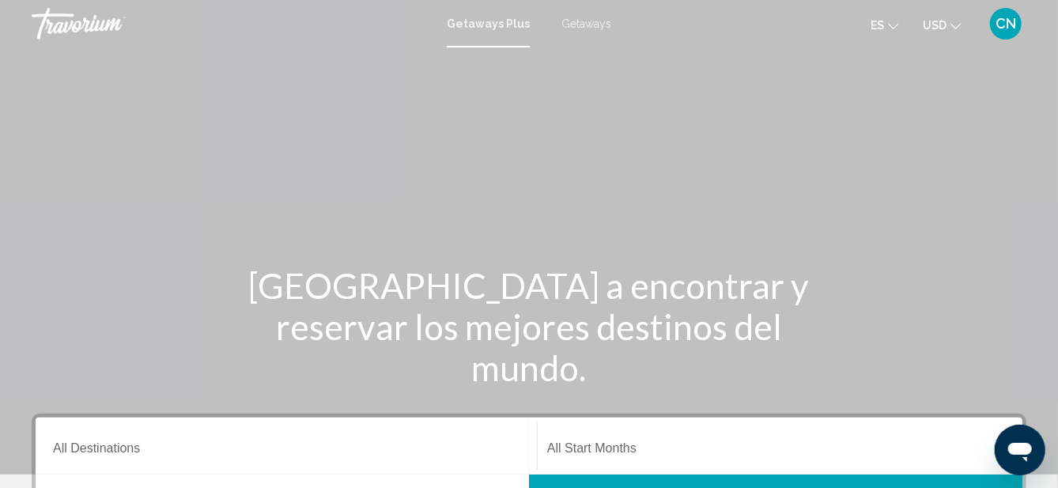
click at [590, 25] on span "Getaways" at bounding box center [587, 23] width 50 height 13
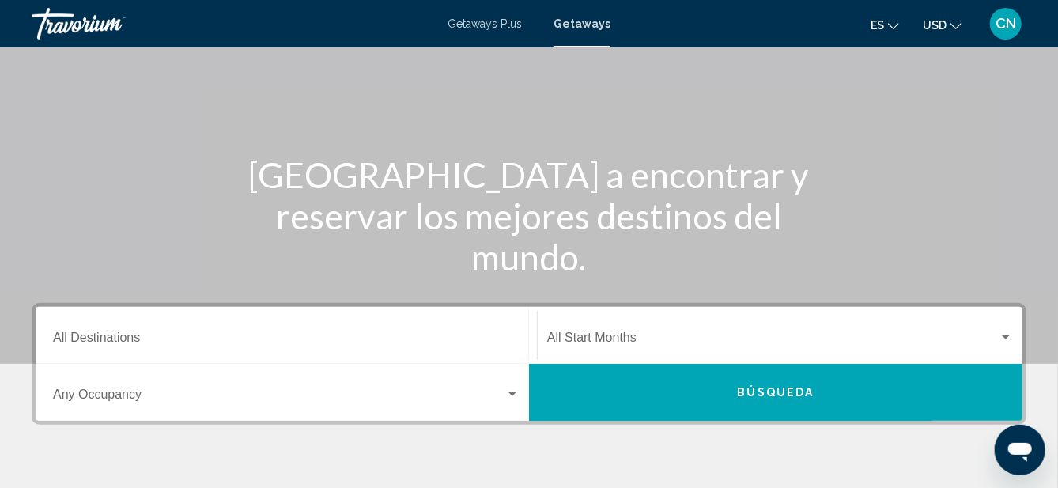
click at [167, 343] on input "Destination All Destinations" at bounding box center [286, 341] width 467 height 14
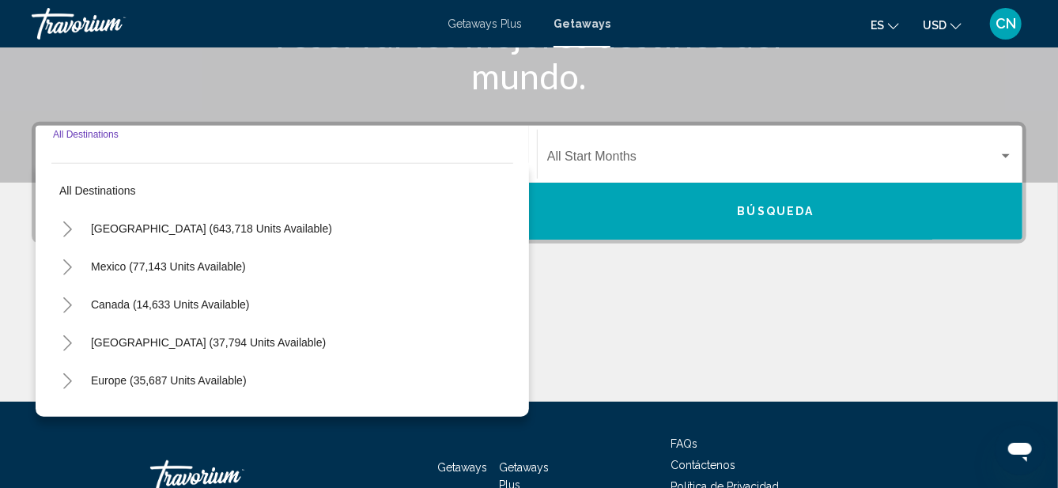
scroll to position [306, 0]
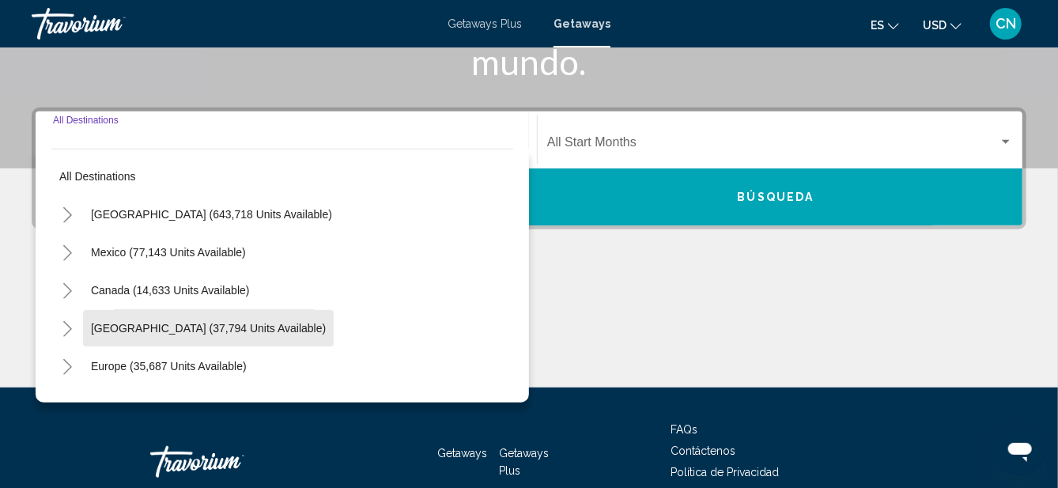
click at [134, 330] on span "Caribbean & Atlantic Islands (37,794 units available)" at bounding box center [208, 328] width 235 height 13
type input "**********"
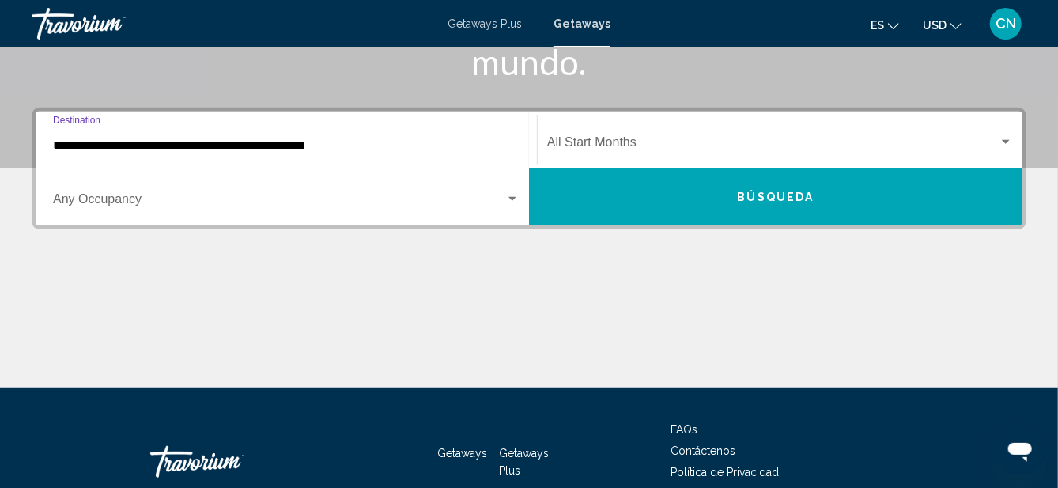
click at [1006, 142] on div "Search widget" at bounding box center [1006, 142] width 8 height 4
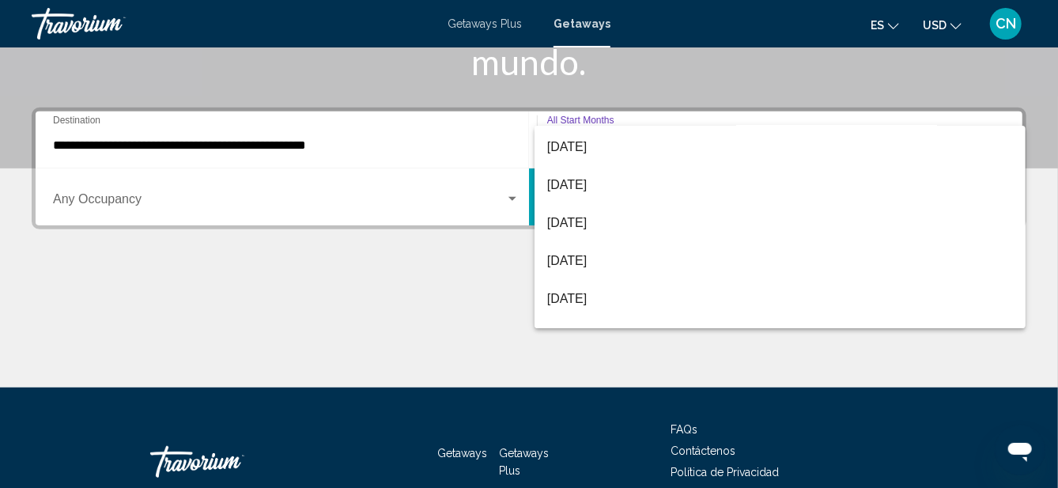
scroll to position [150, 0]
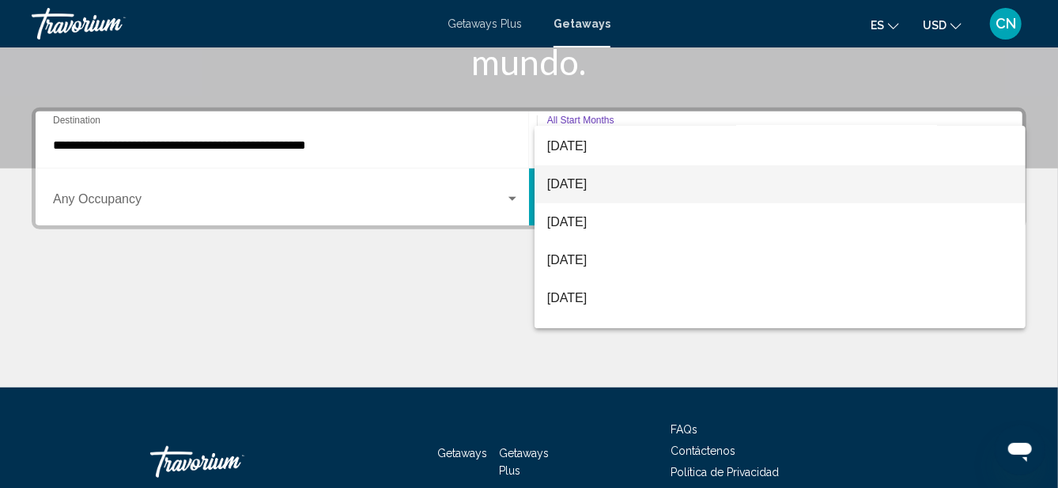
click at [570, 191] on span "[DATE]" at bounding box center [780, 184] width 467 height 38
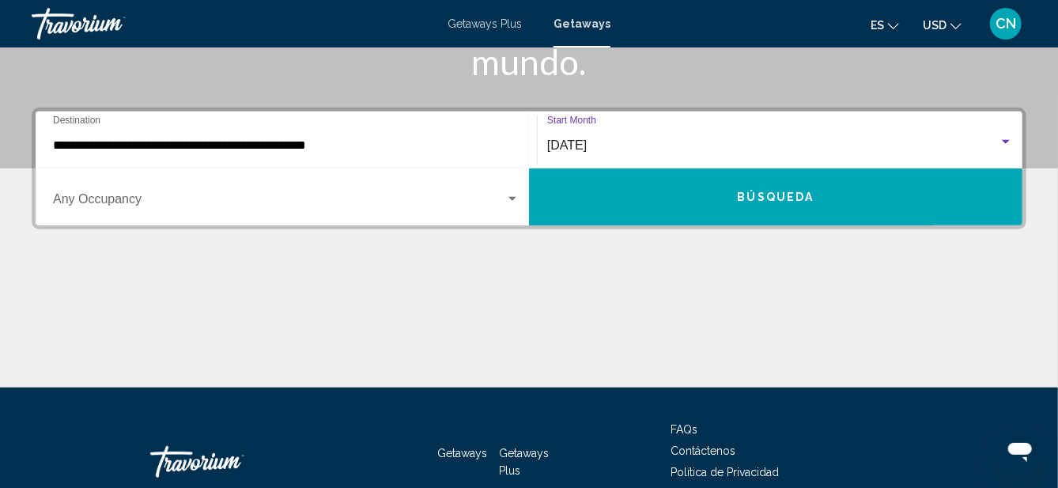
click at [505, 206] on span "Search widget" at bounding box center [279, 202] width 452 height 14
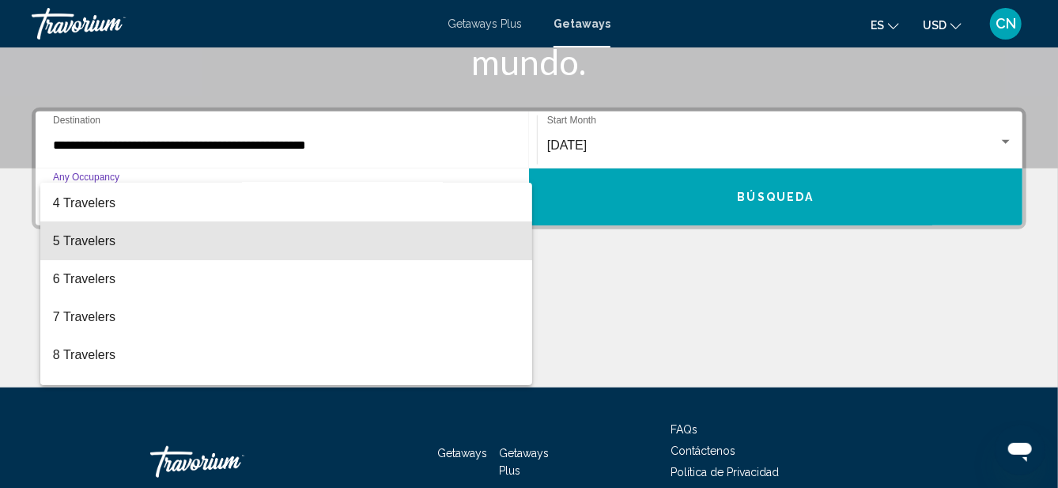
scroll to position [115, 0]
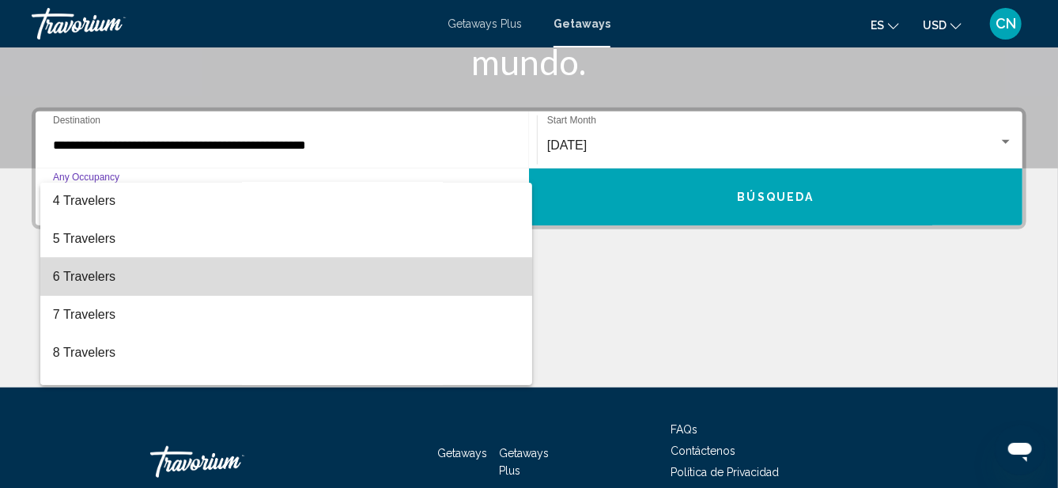
click at [65, 282] on span "6 Travelers" at bounding box center [286, 277] width 467 height 38
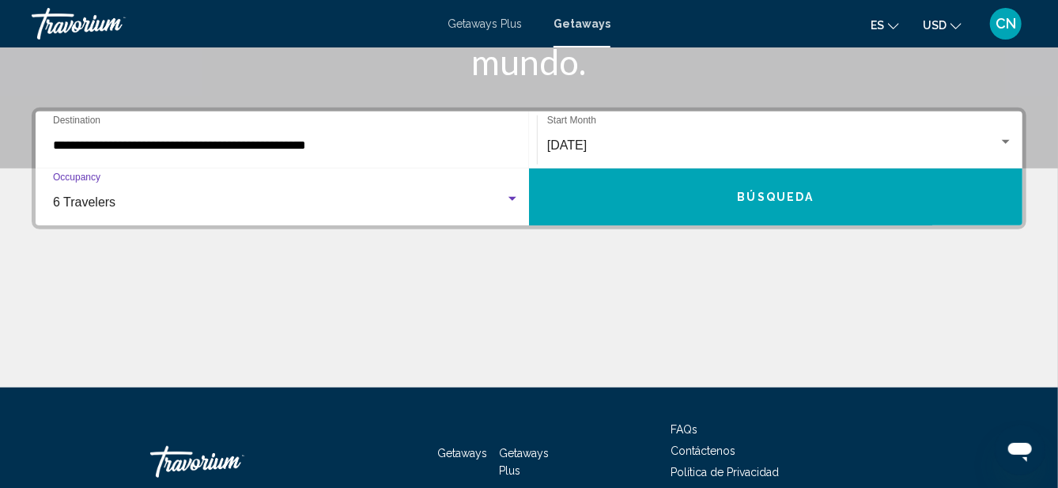
click at [735, 212] on button "Búsqueda" at bounding box center [776, 196] width 494 height 57
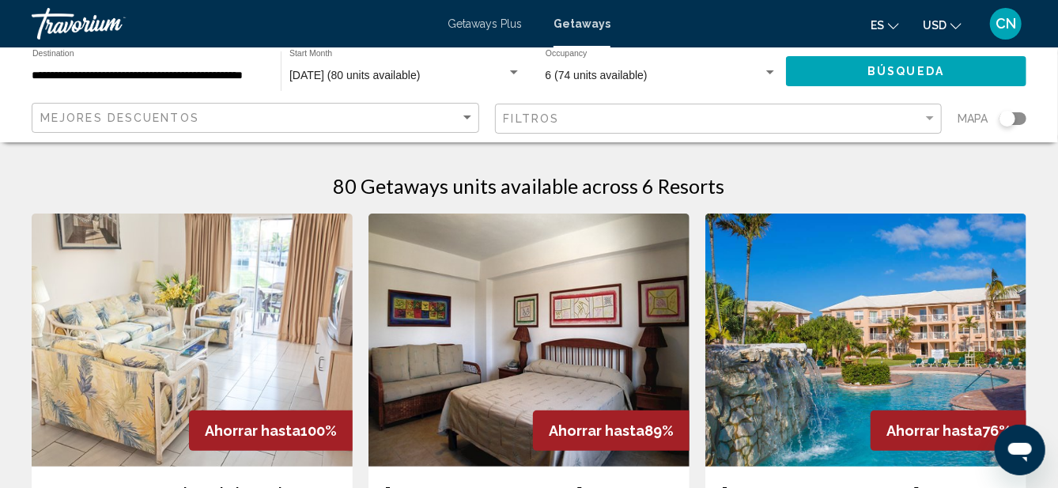
click at [1009, 123] on div "Search widget" at bounding box center [1008, 119] width 16 height 16
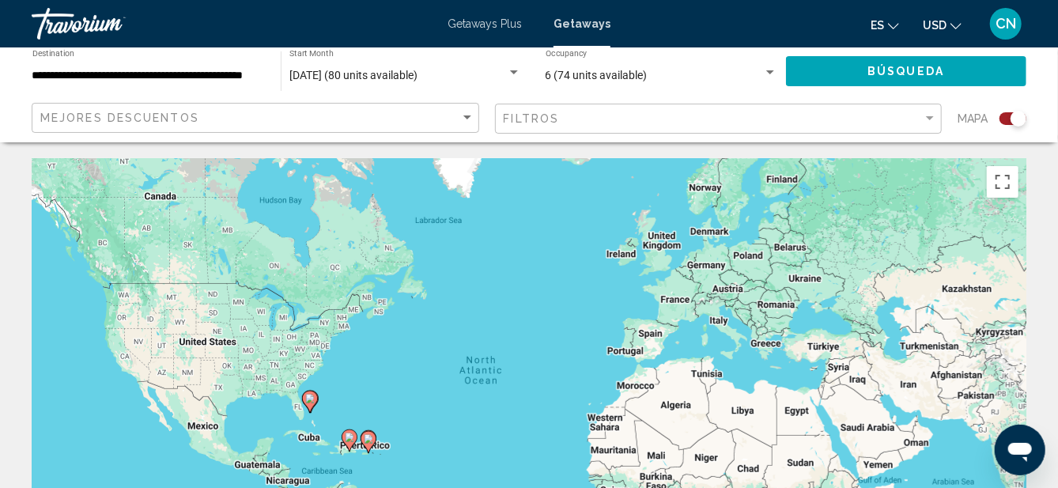
click at [352, 444] on icon "Main content" at bounding box center [350, 440] width 14 height 21
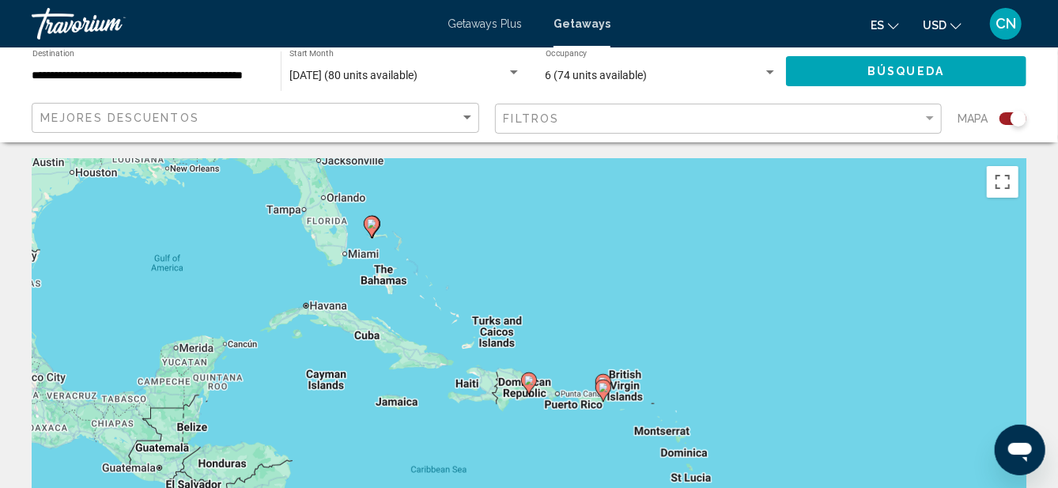
click at [603, 389] on image "Main content" at bounding box center [603, 387] width 9 height 9
type input "**********"
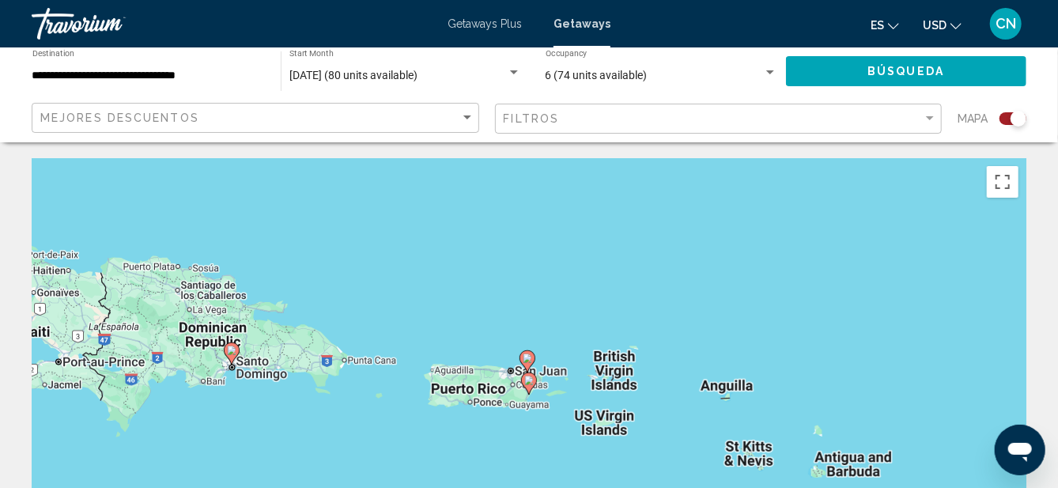
click at [520, 368] on gmp-advanced-marker "Main content" at bounding box center [528, 362] width 16 height 24
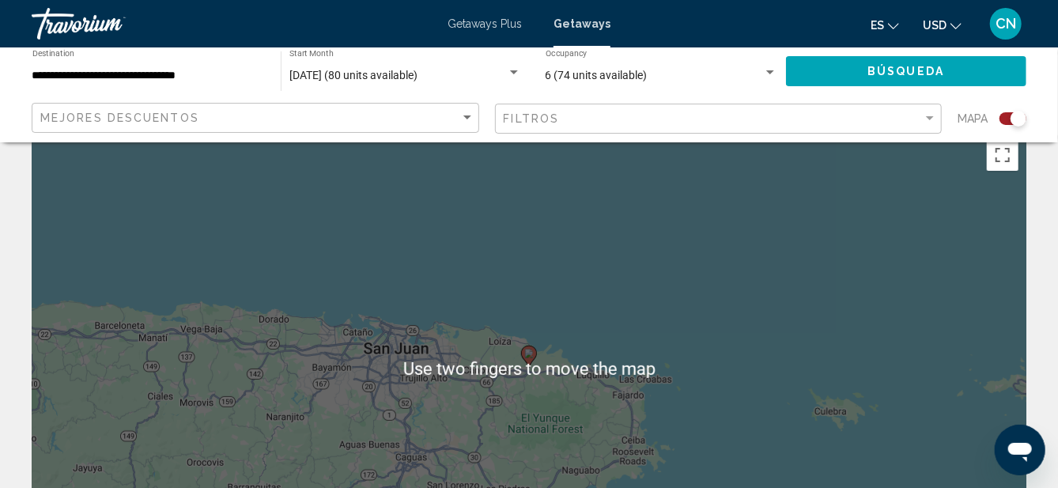
scroll to position [25, 0]
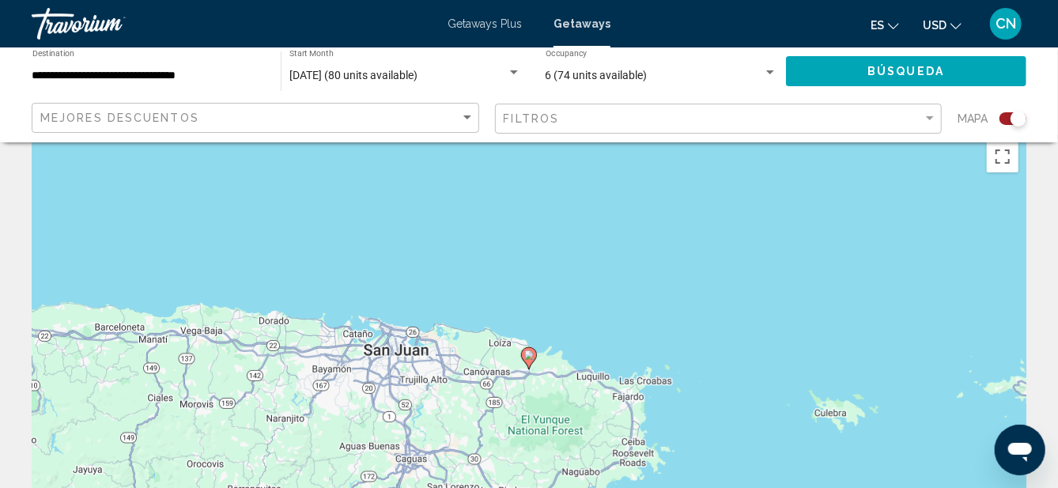
click at [529, 354] on image "Main content" at bounding box center [528, 354] width 9 height 9
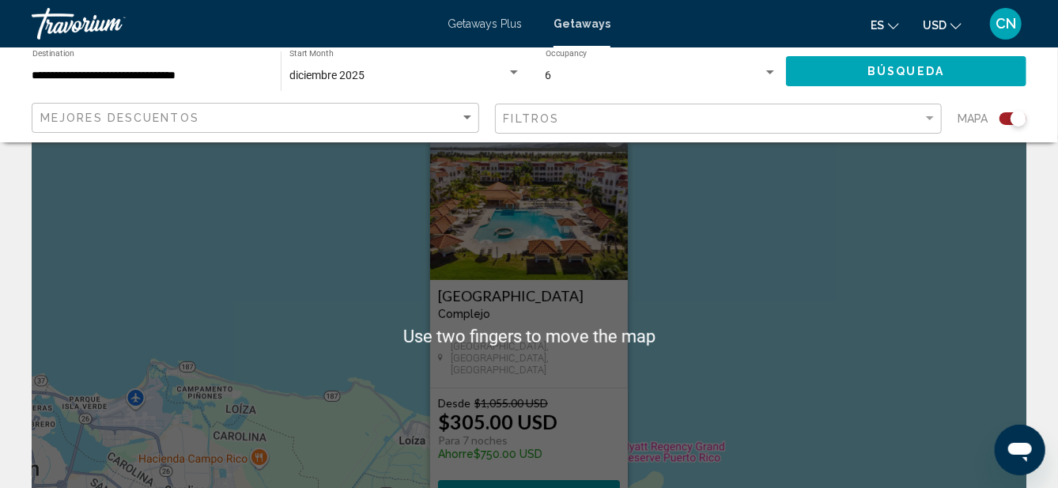
scroll to position [59, 0]
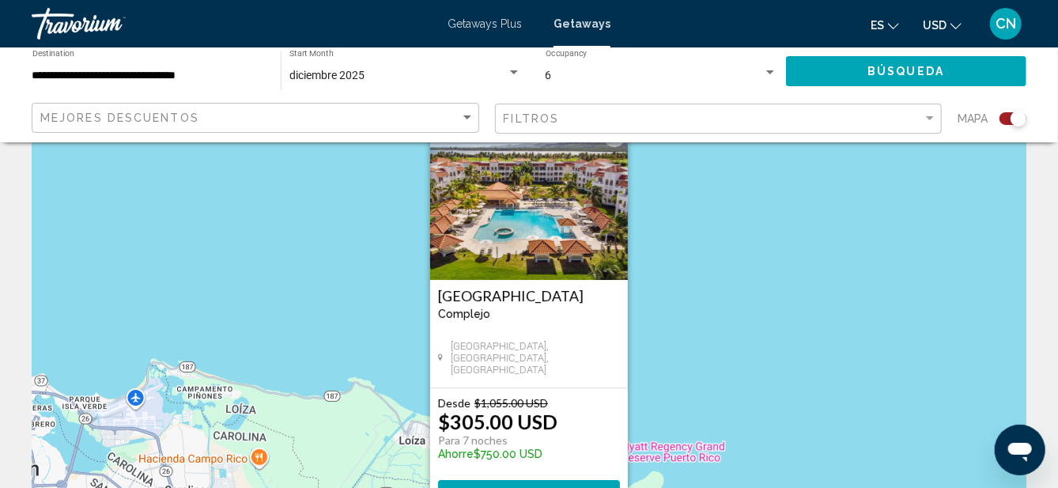
click at [528, 487] on span "View Resort" at bounding box center [529, 495] width 94 height 13
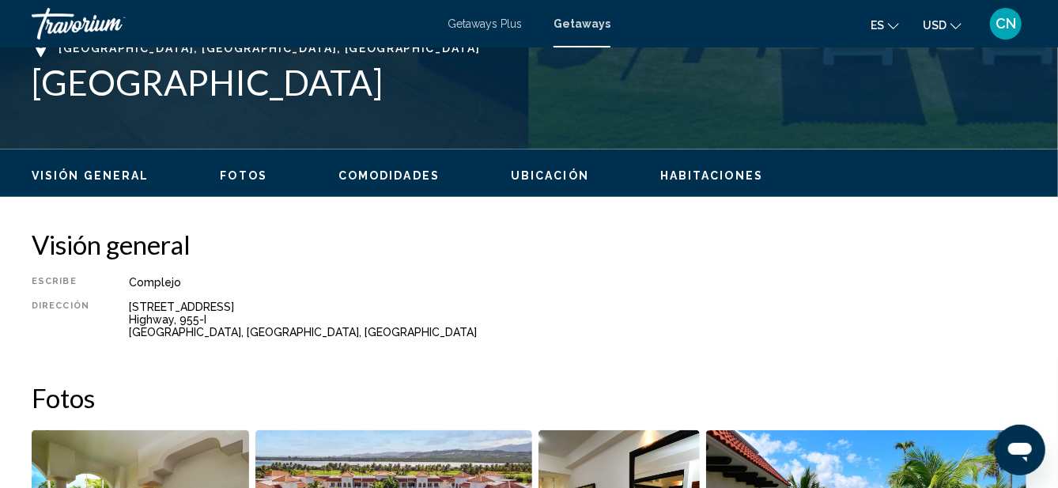
scroll to position [645, 0]
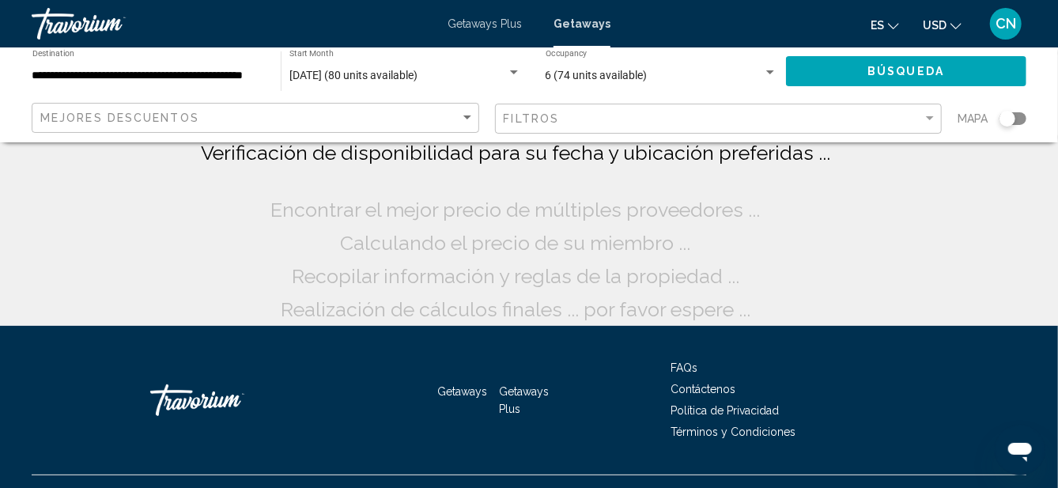
click at [75, 239] on div "Buscando miles de resorts ... Verificación de disponibilidad para su fecha y ub…" at bounding box center [529, 163] width 1058 height 326
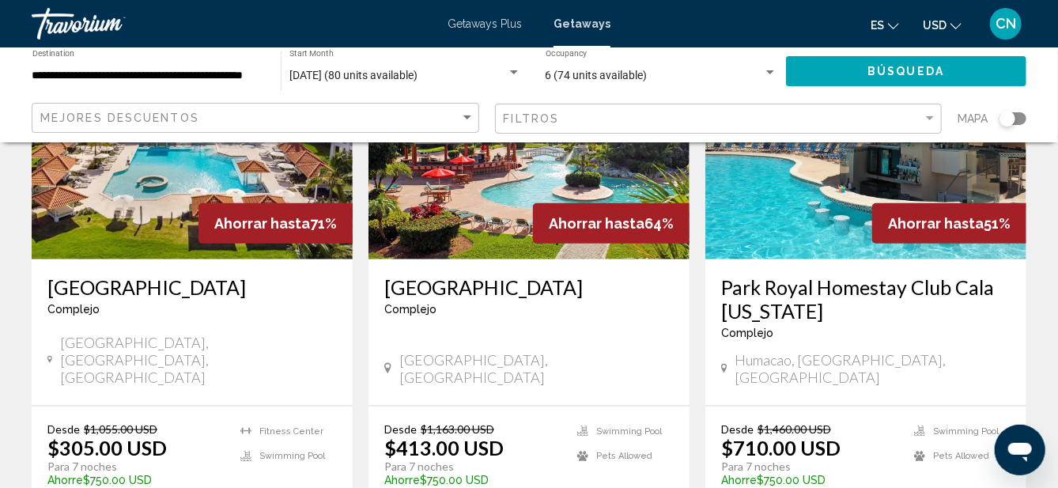
scroll to position [804, 0]
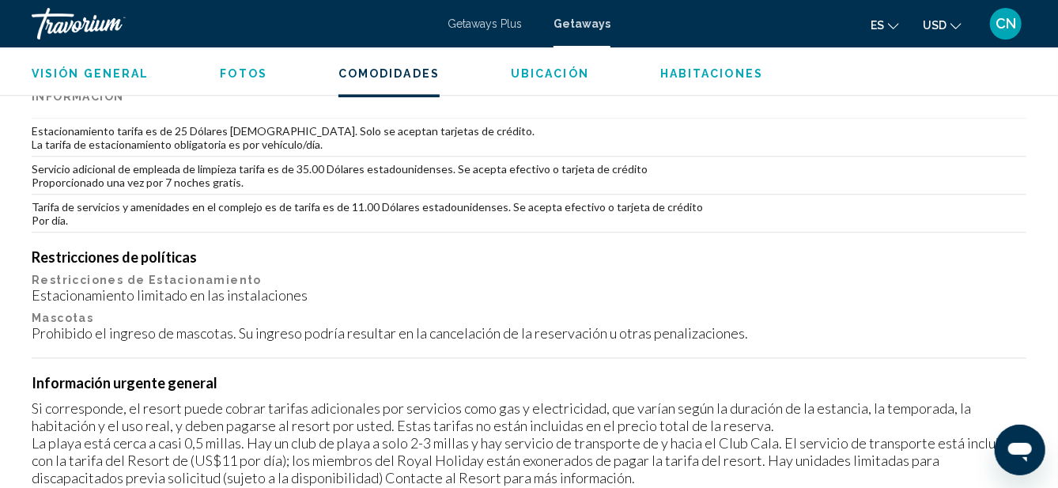
scroll to position [1778, 0]
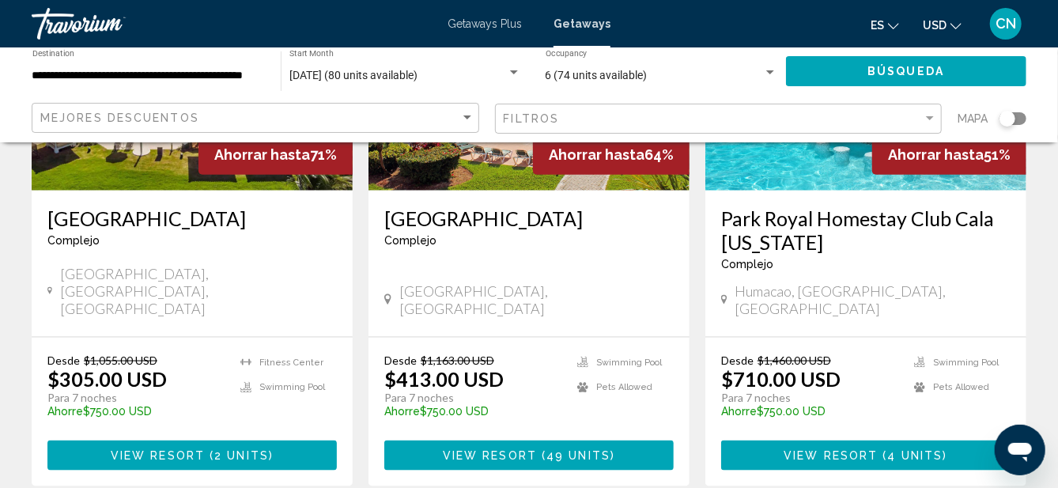
scroll to position [881, 0]
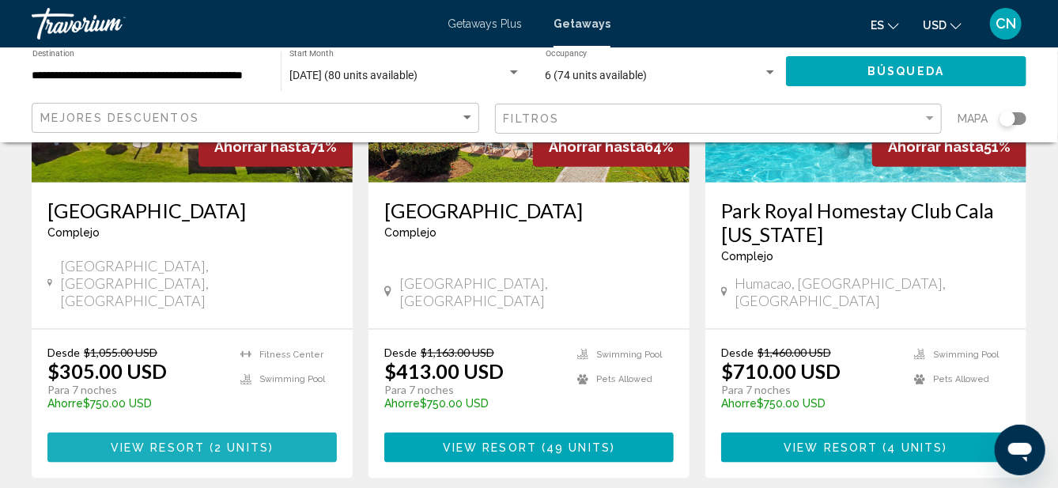
click at [188, 442] on span "View Resort" at bounding box center [158, 448] width 94 height 13
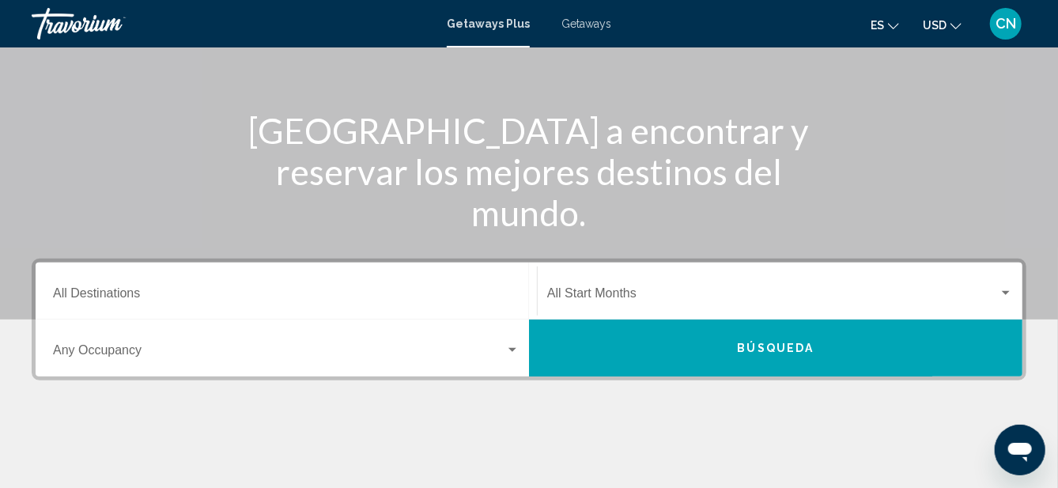
scroll to position [165, 0]
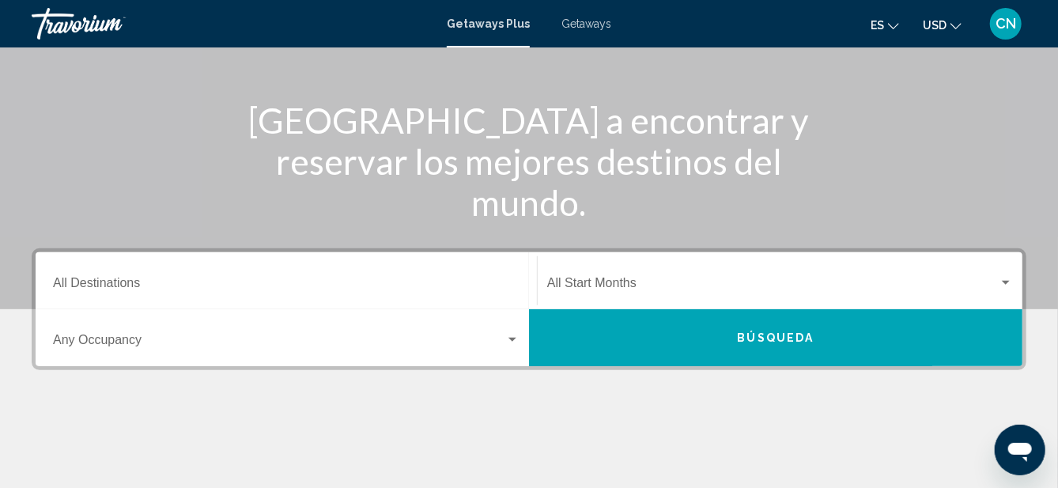
click at [111, 288] on input "Destination All Destinations" at bounding box center [286, 286] width 467 height 14
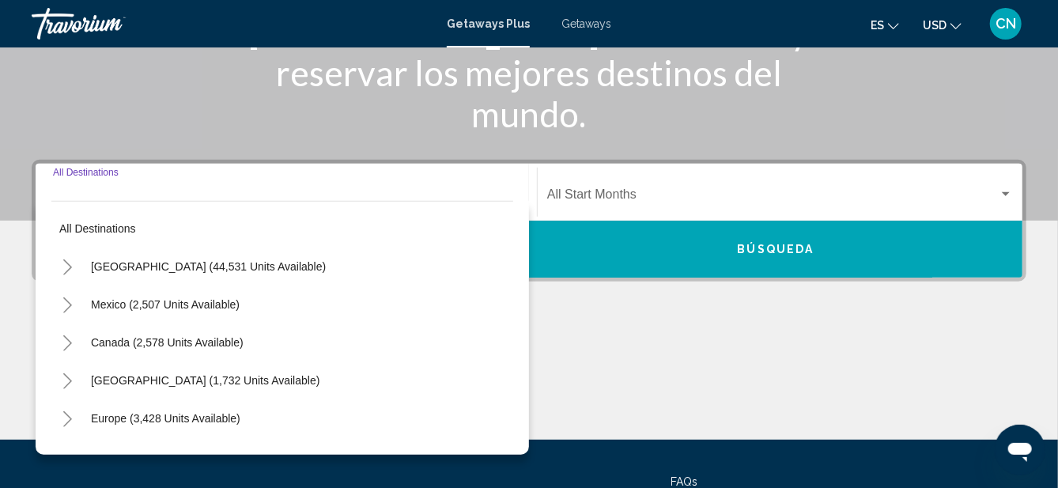
scroll to position [306, 0]
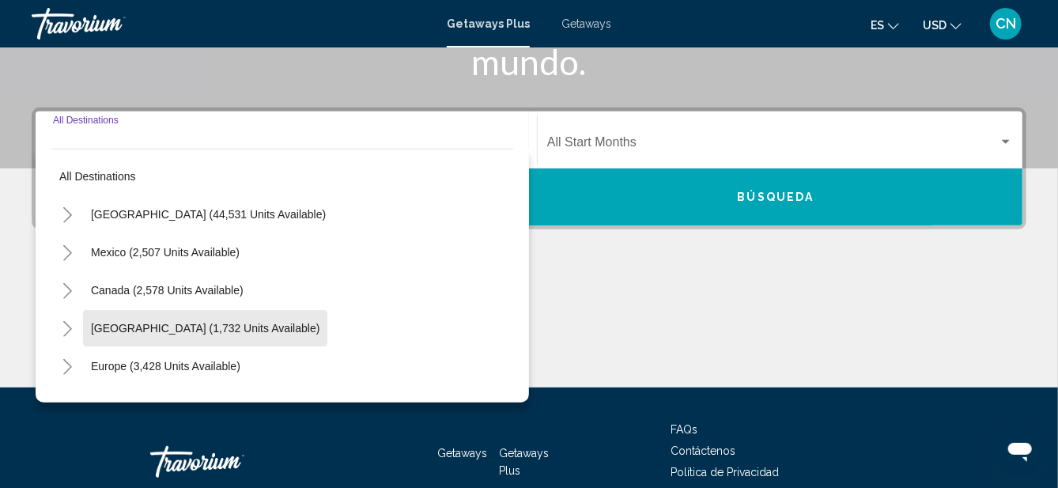
click at [167, 327] on span "[GEOGRAPHIC_DATA] (1,732 units available)" at bounding box center [205, 328] width 229 height 13
type input "**********"
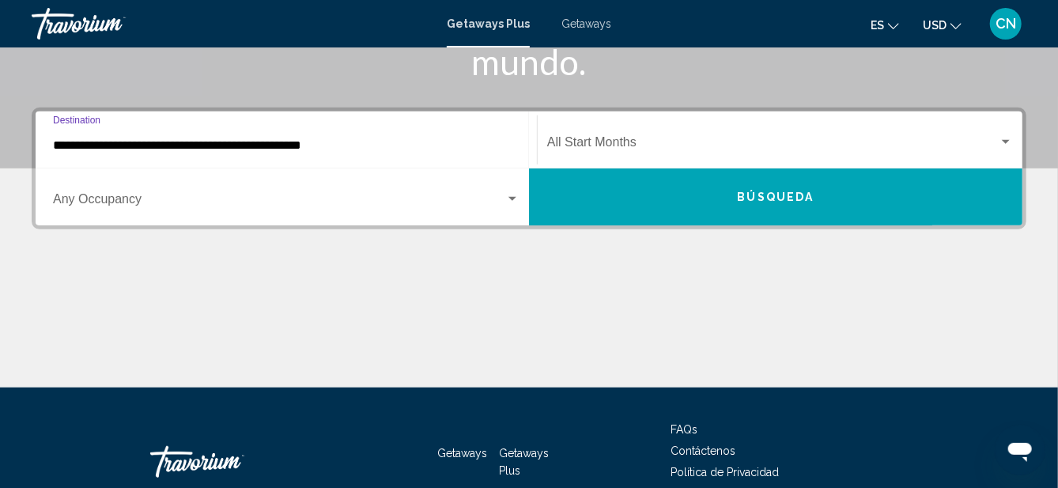
click at [505, 203] on span "Search widget" at bounding box center [279, 202] width 452 height 14
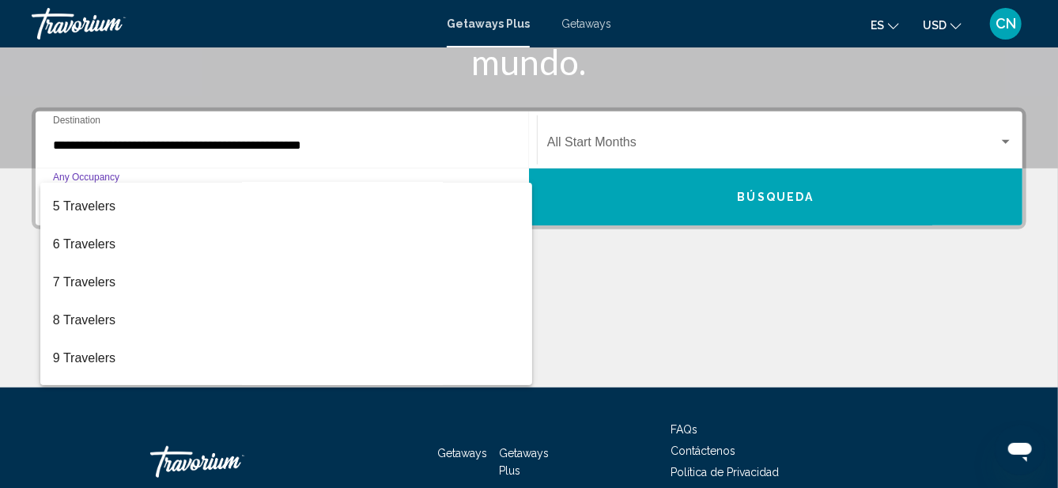
scroll to position [161, 0]
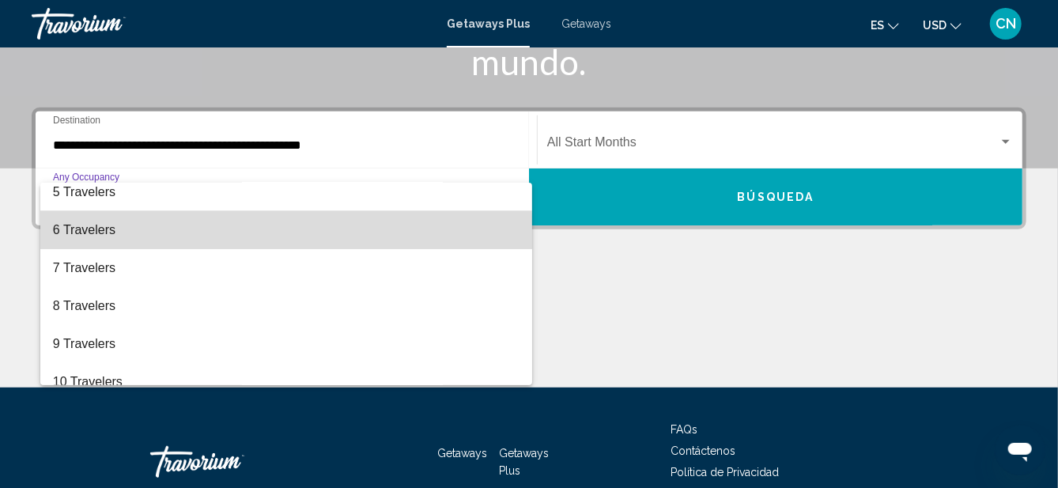
click at [70, 237] on span "6 Travelers" at bounding box center [286, 230] width 467 height 38
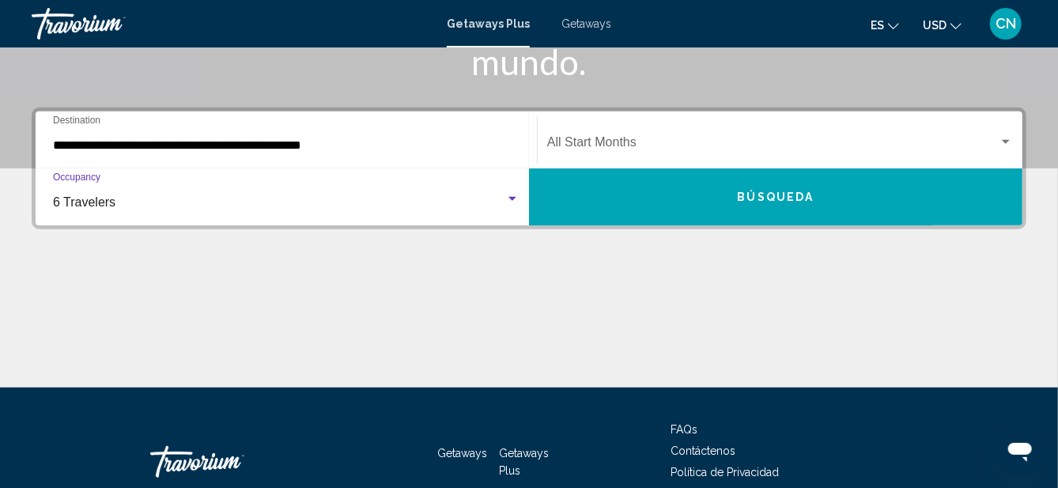
click at [999, 149] on span "Search widget" at bounding box center [773, 145] width 452 height 14
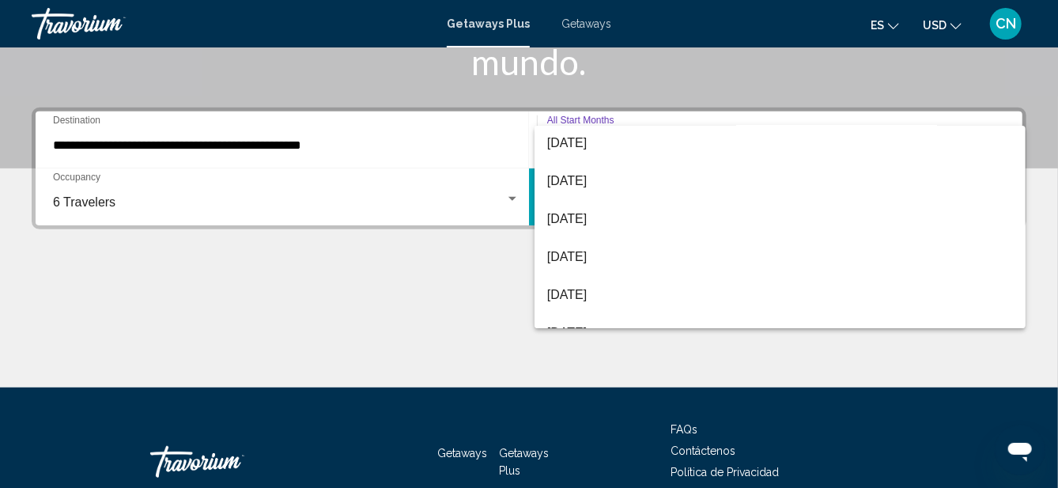
scroll to position [116, 0]
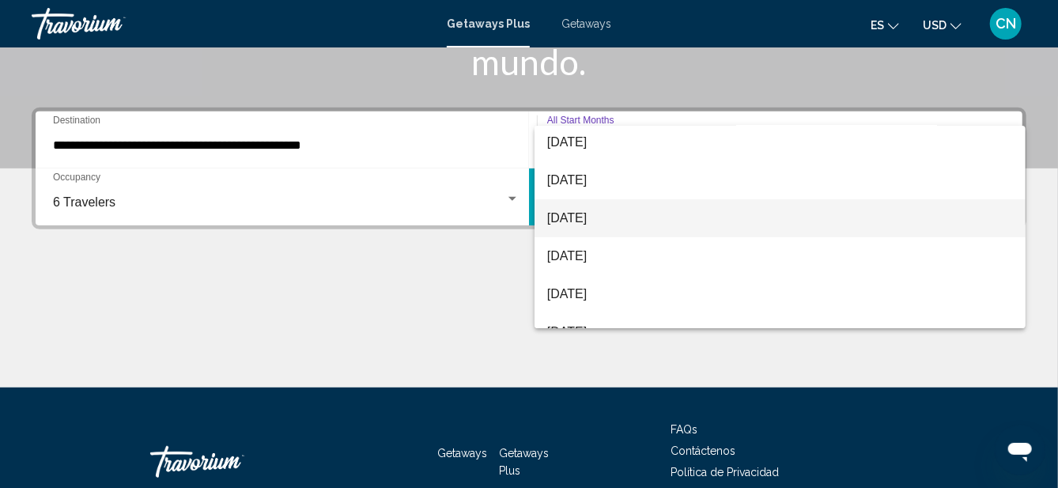
click at [570, 223] on span "[DATE]" at bounding box center [780, 218] width 467 height 38
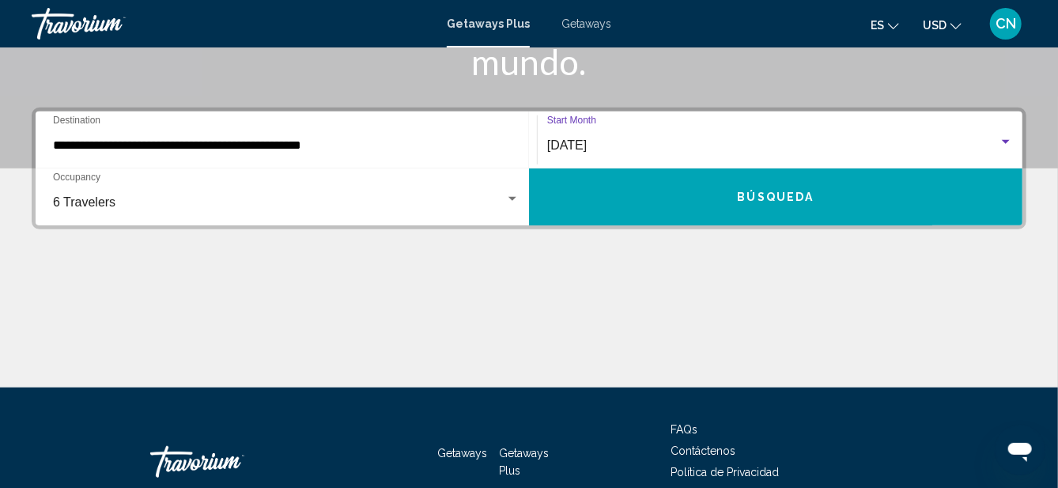
click at [755, 196] on span "Búsqueda" at bounding box center [776, 197] width 77 height 13
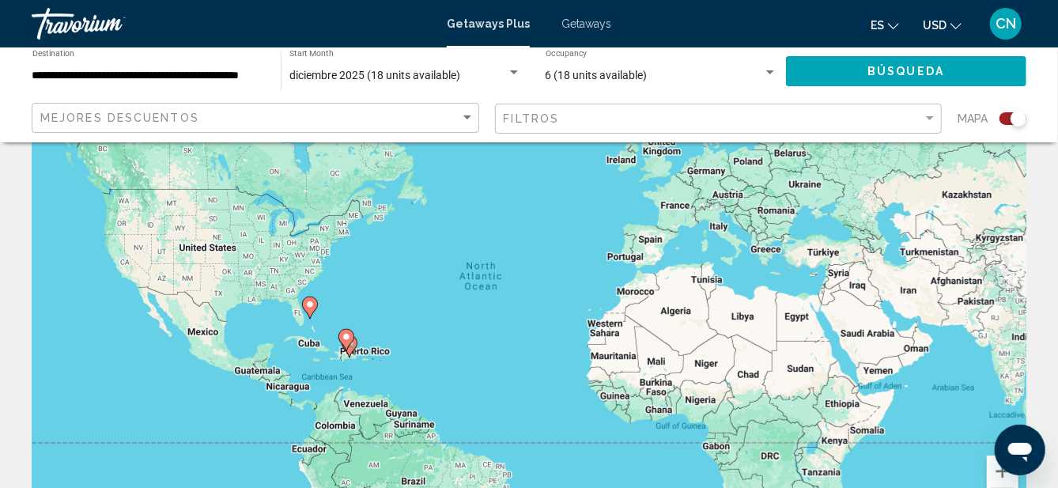
scroll to position [95, 0]
click at [346, 335] on image "Main content" at bounding box center [346, 335] width 9 height 9
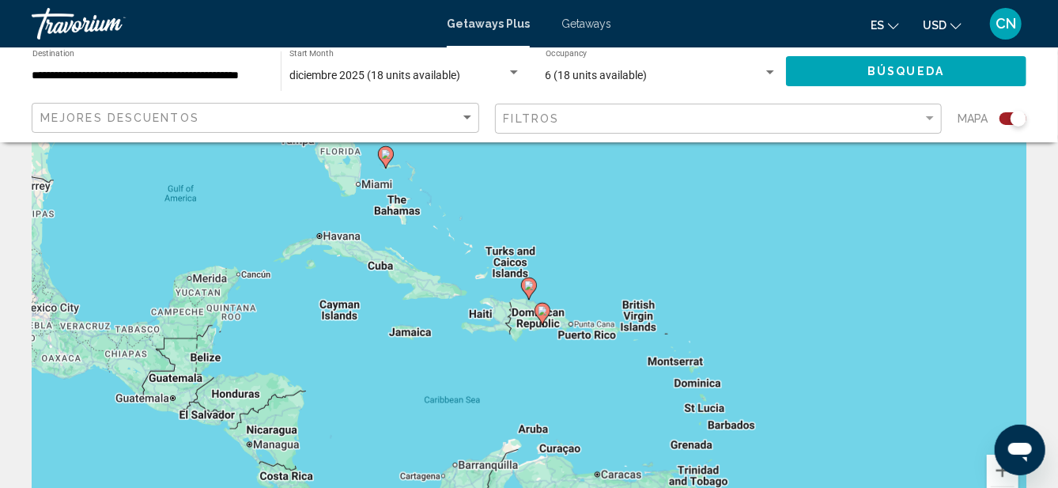
click at [539, 320] on gmp-advanced-marker "Main content" at bounding box center [543, 314] width 16 height 24
type input "**********"
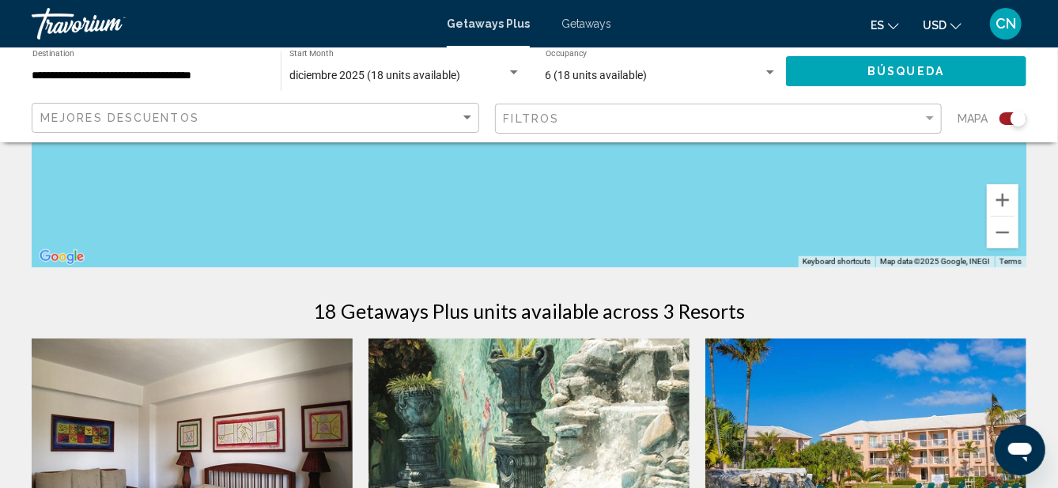
scroll to position [0, 0]
